Goal: Navigation & Orientation: Go to known website

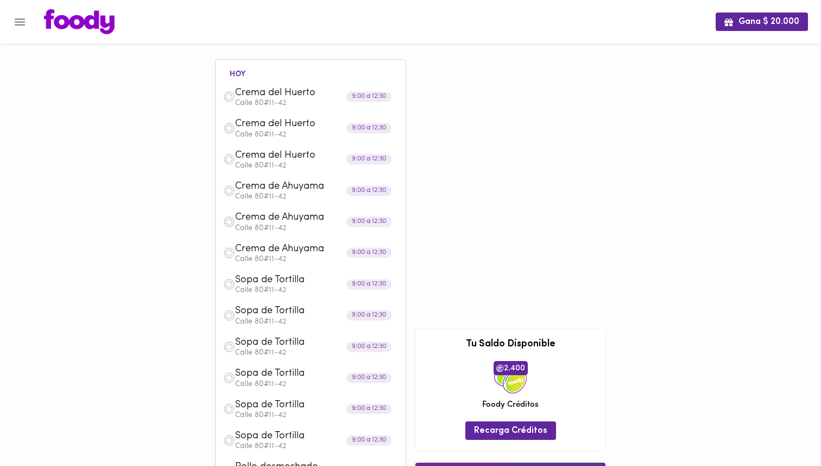
click at [96, 23] on img at bounding box center [79, 21] width 71 height 25
click at [89, 27] on img at bounding box center [79, 21] width 71 height 25
click at [80, 14] on img at bounding box center [79, 21] width 71 height 25
click at [66, 21] on img at bounding box center [79, 21] width 71 height 25
